Goal: Navigation & Orientation: Go to known website

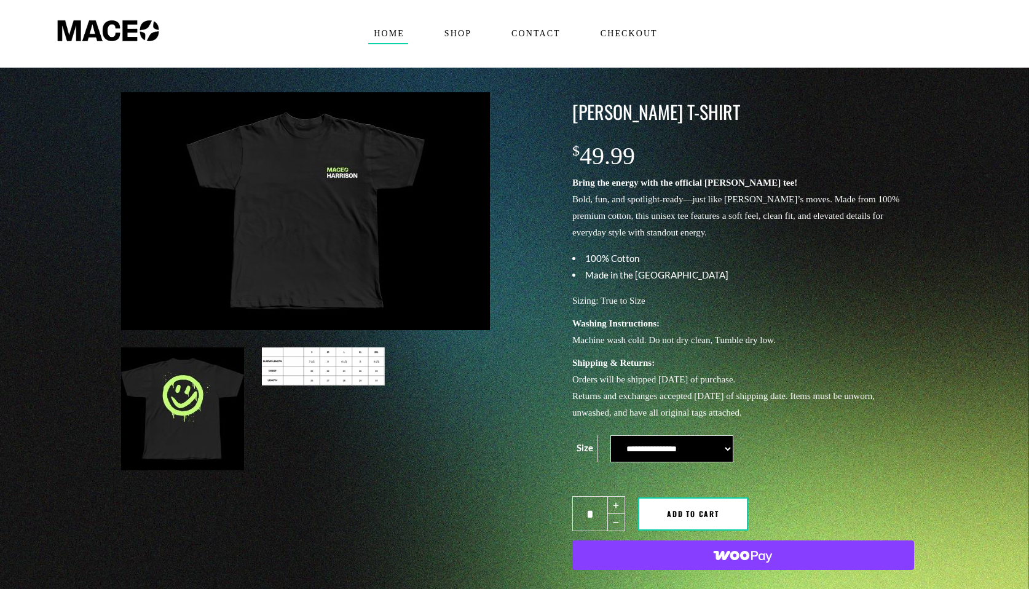
click at [396, 36] on span "Home" at bounding box center [388, 34] width 41 height 20
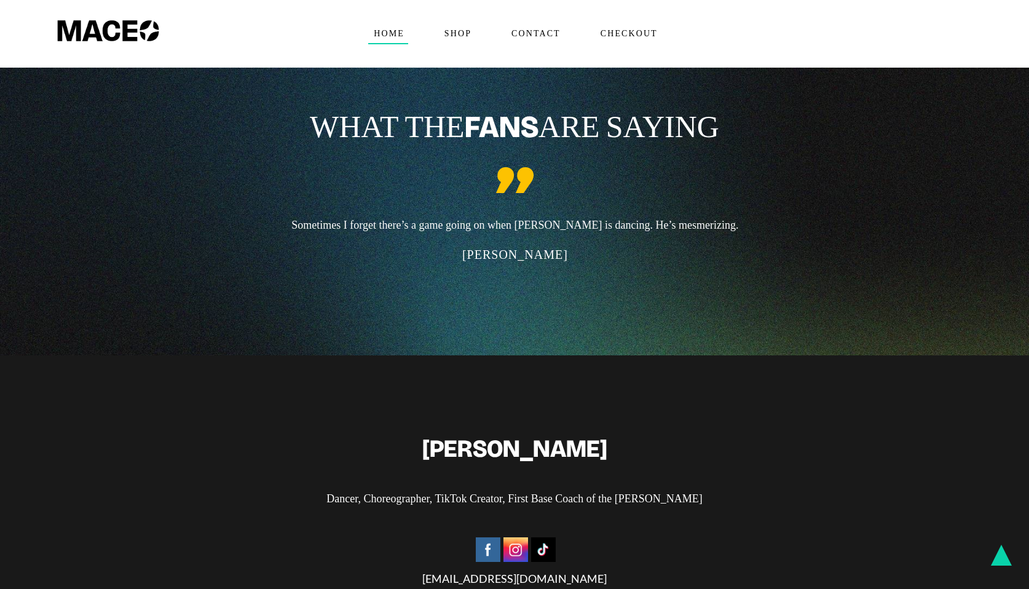
scroll to position [3142, 0]
